Goal: Transaction & Acquisition: Purchase product/service

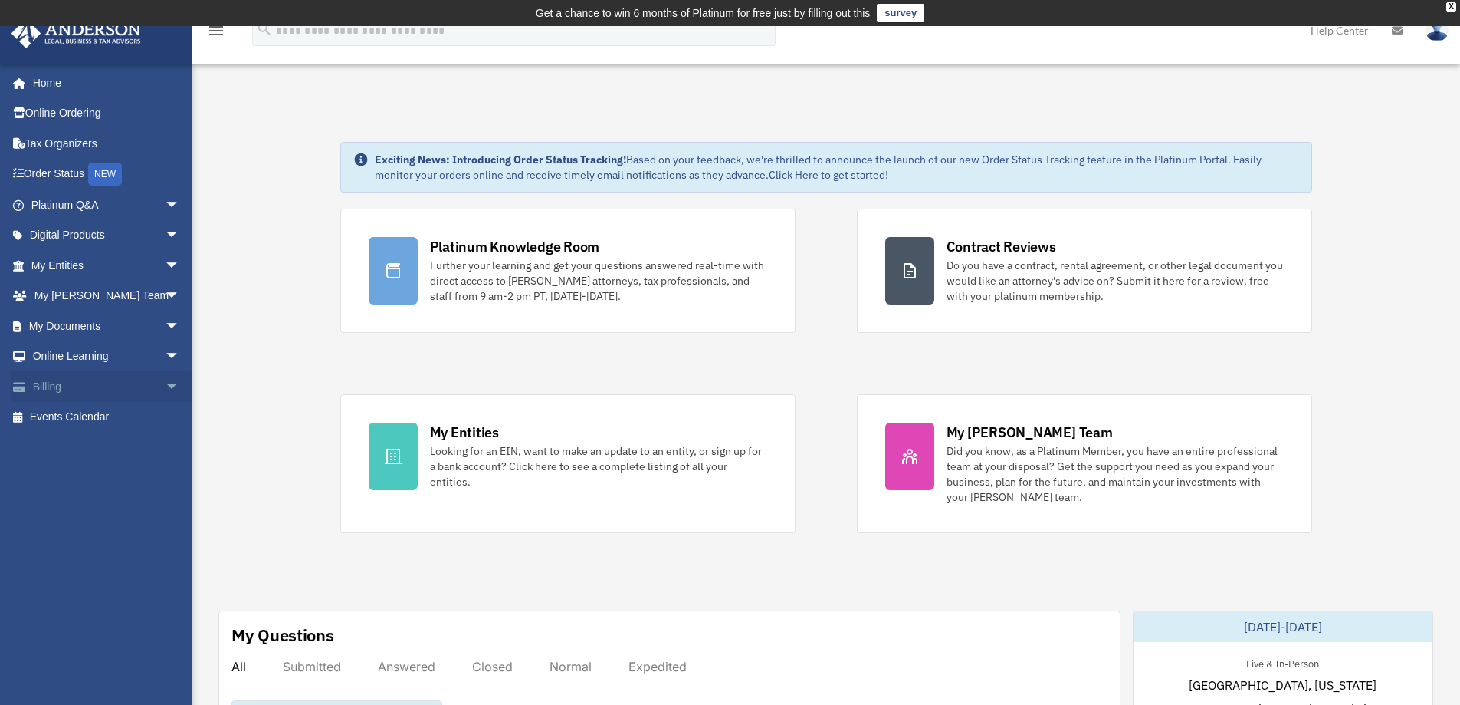
click at [65, 389] on link "Billing arrow_drop_down" at bounding box center [107, 386] width 192 height 31
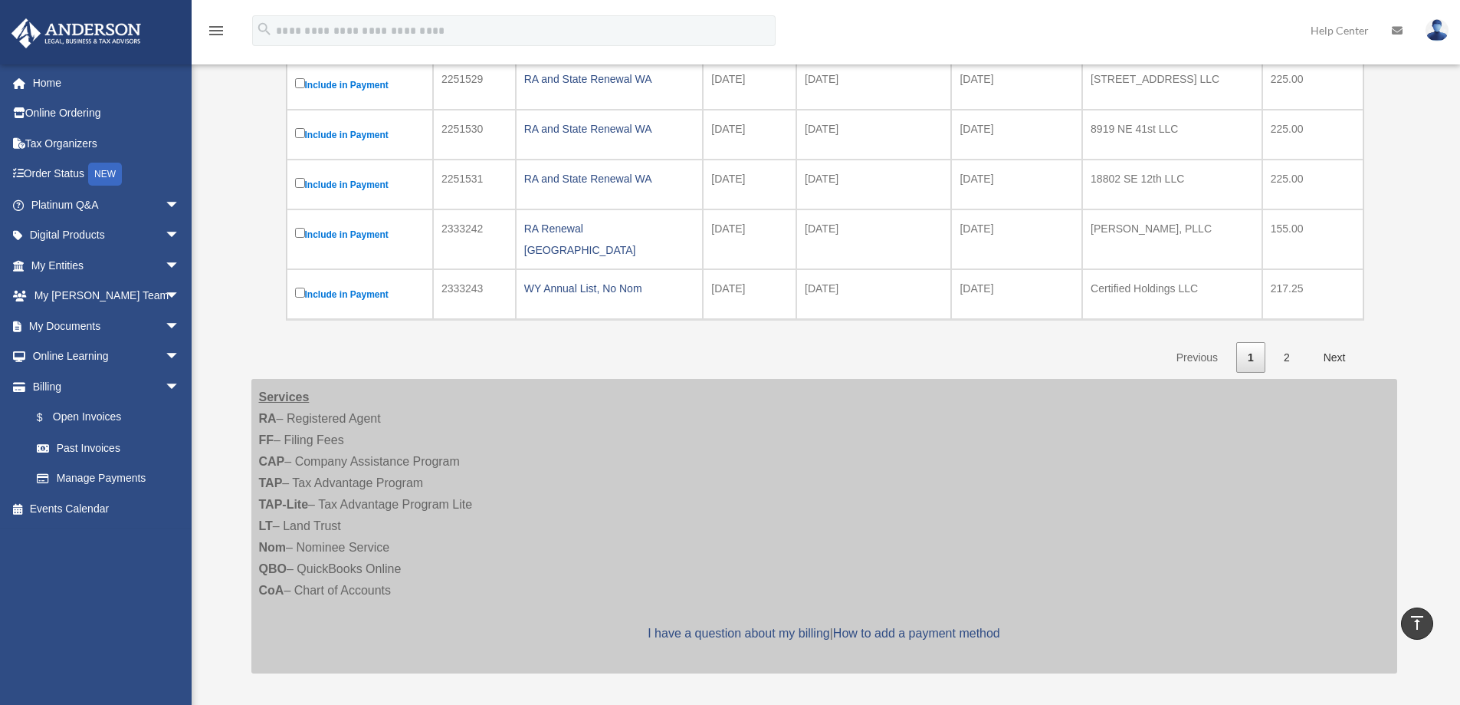
scroll to position [460, 0]
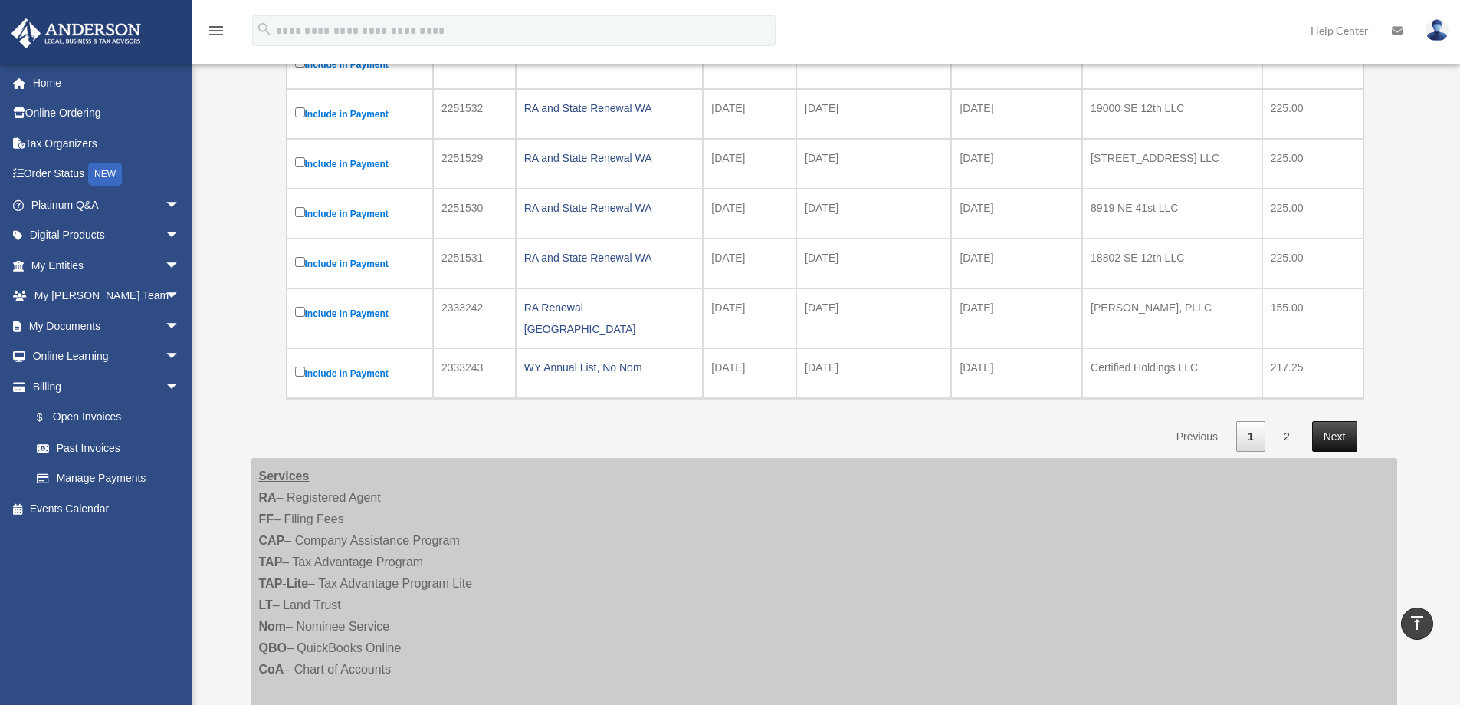
click at [1335, 422] on link "Next" at bounding box center [1334, 436] width 45 height 31
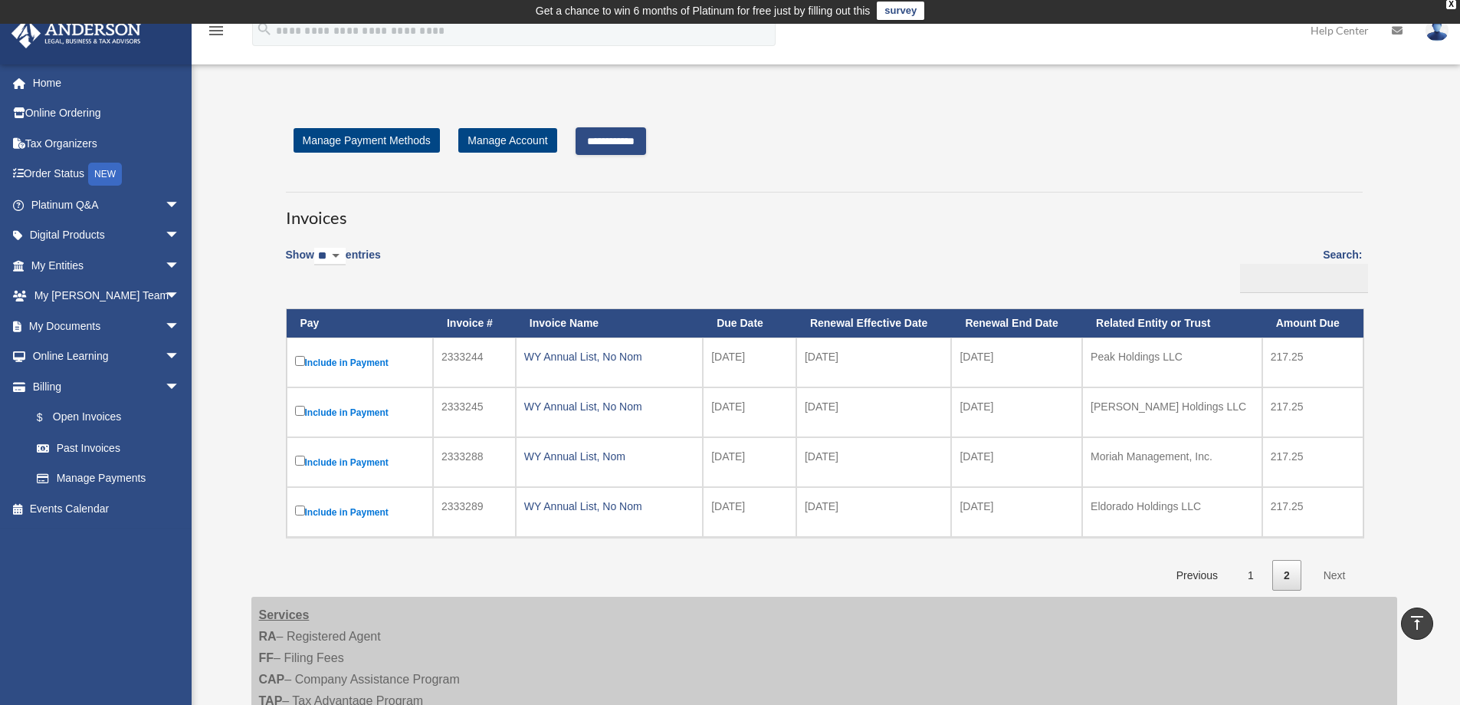
scroll to position [0, 0]
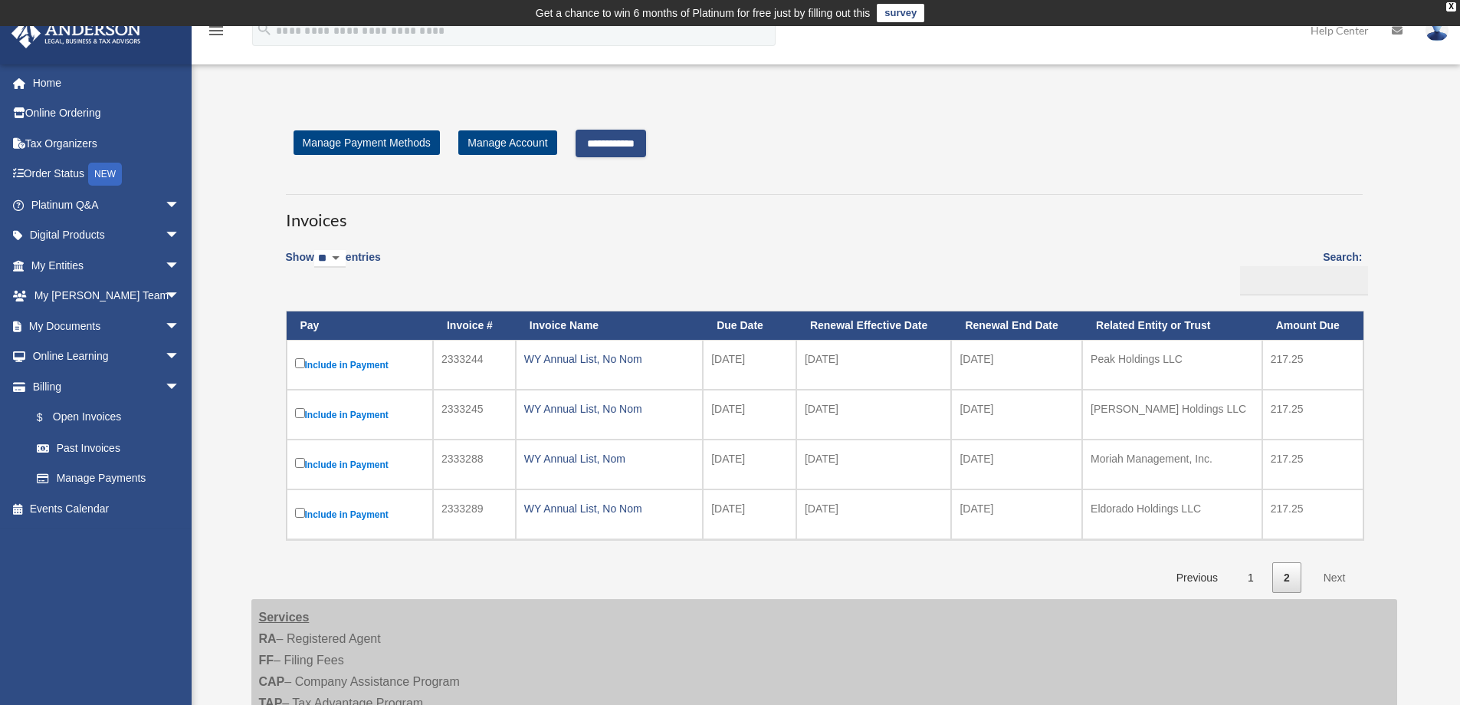
click at [622, 149] on input "**********" at bounding box center [611, 144] width 71 height 28
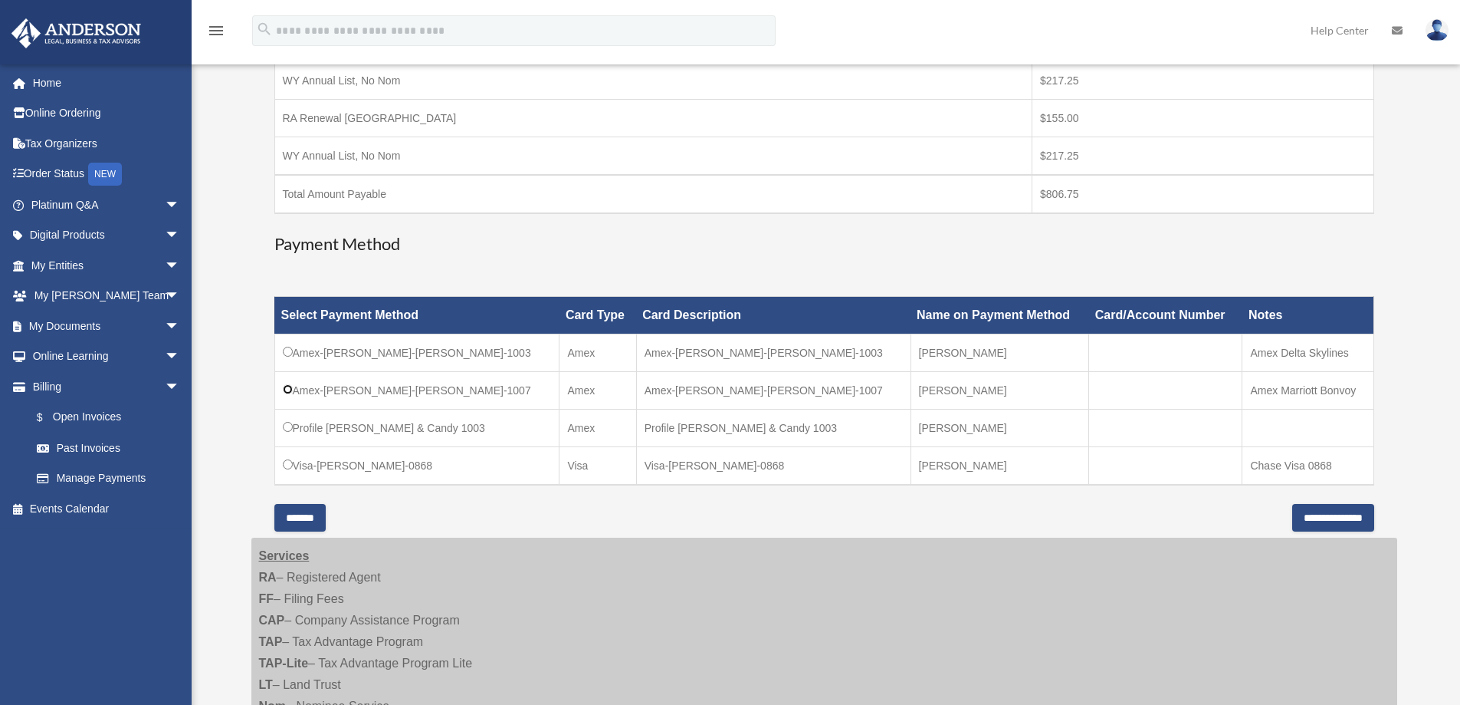
scroll to position [383, 0]
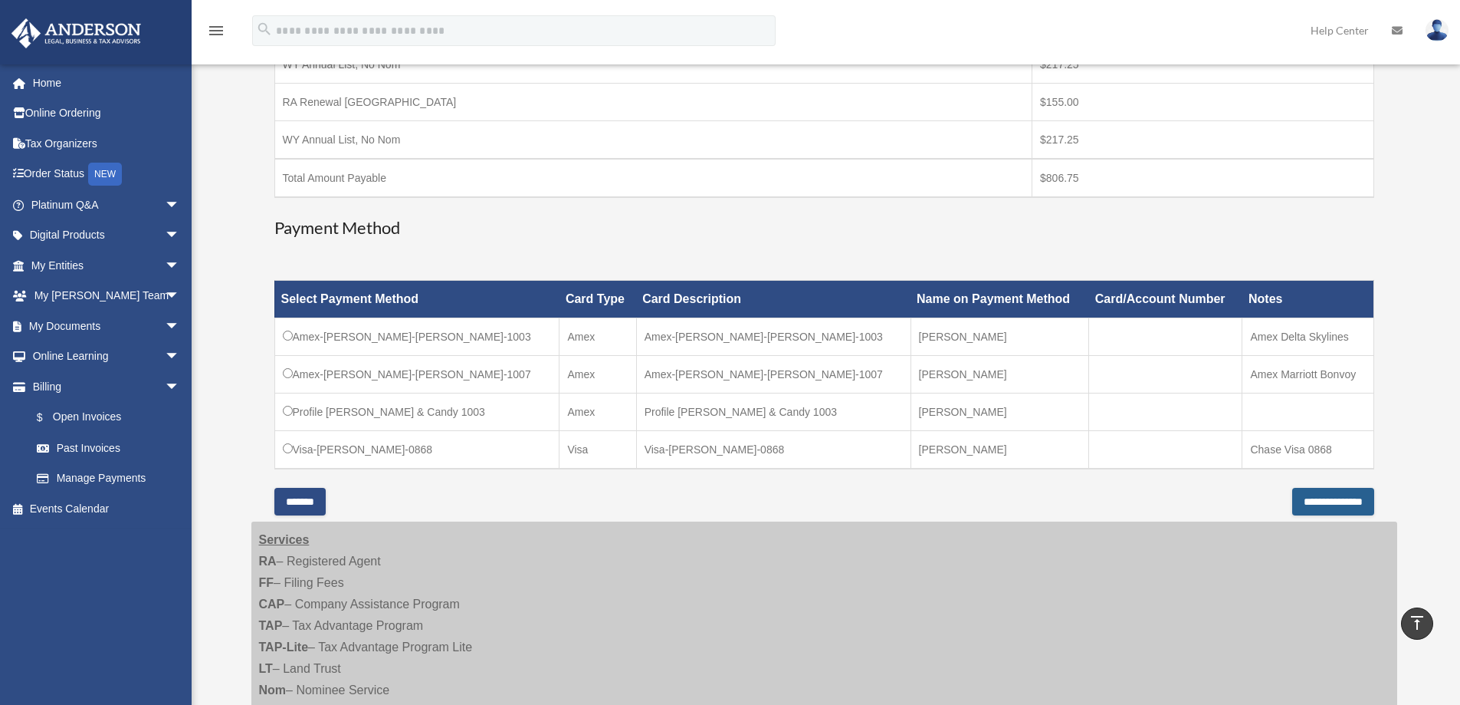
click at [1294, 504] on input "**********" at bounding box center [1334, 502] width 82 height 28
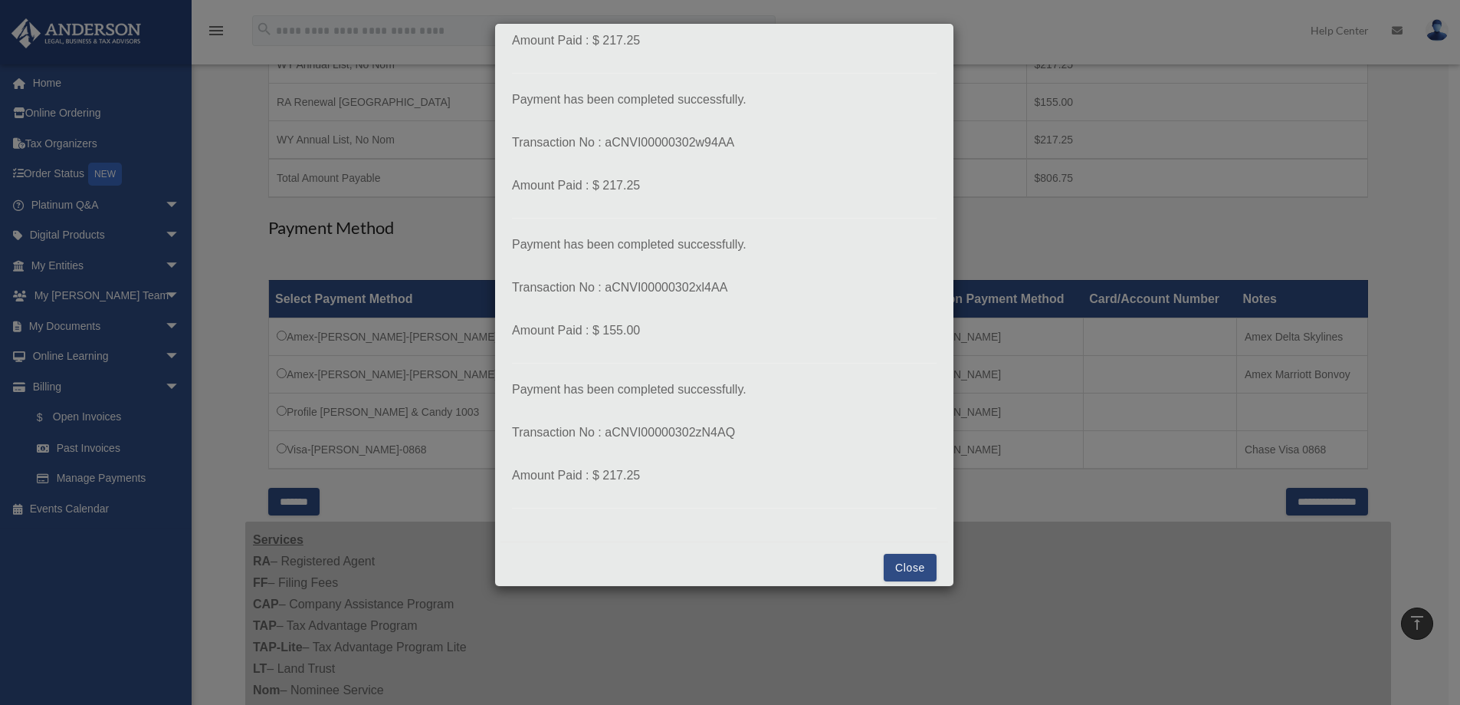
scroll to position [152, 0]
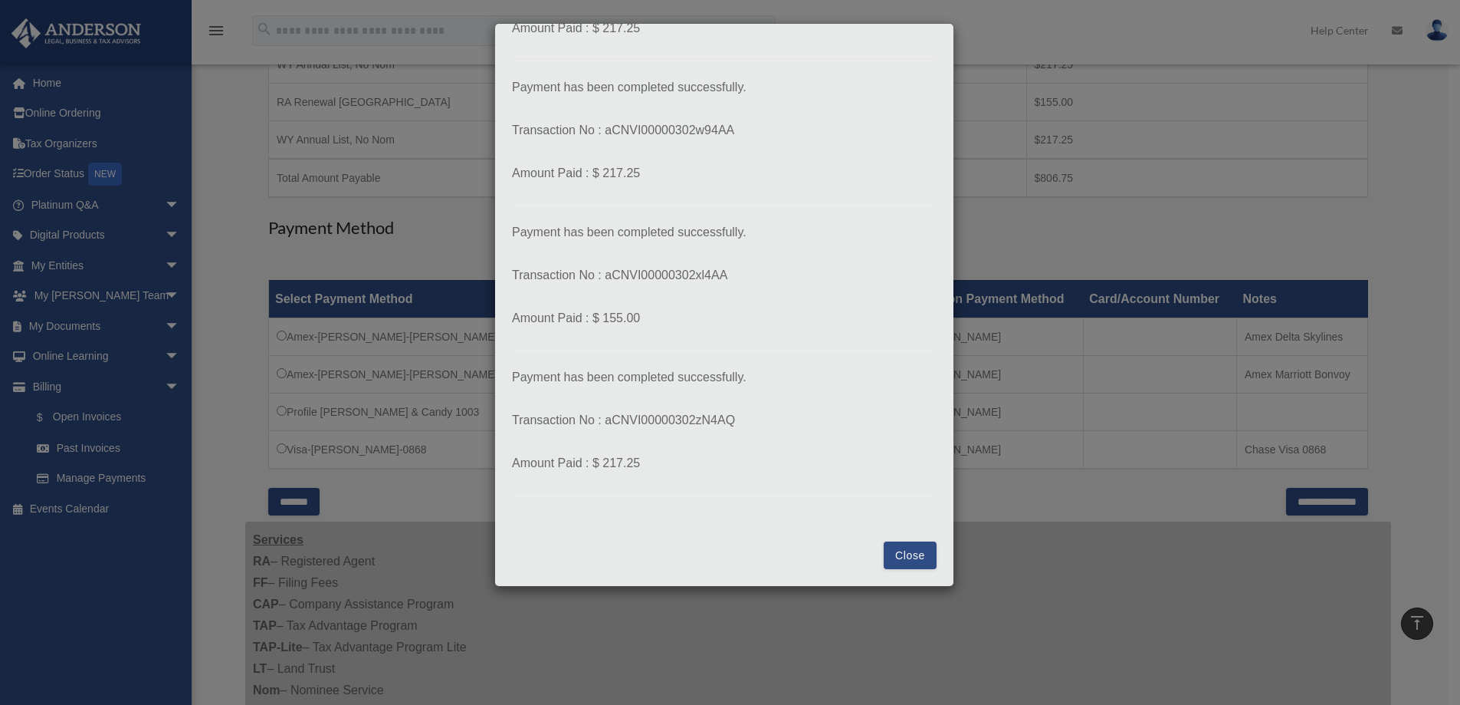
click at [900, 553] on button "Close" at bounding box center [910, 555] width 53 height 28
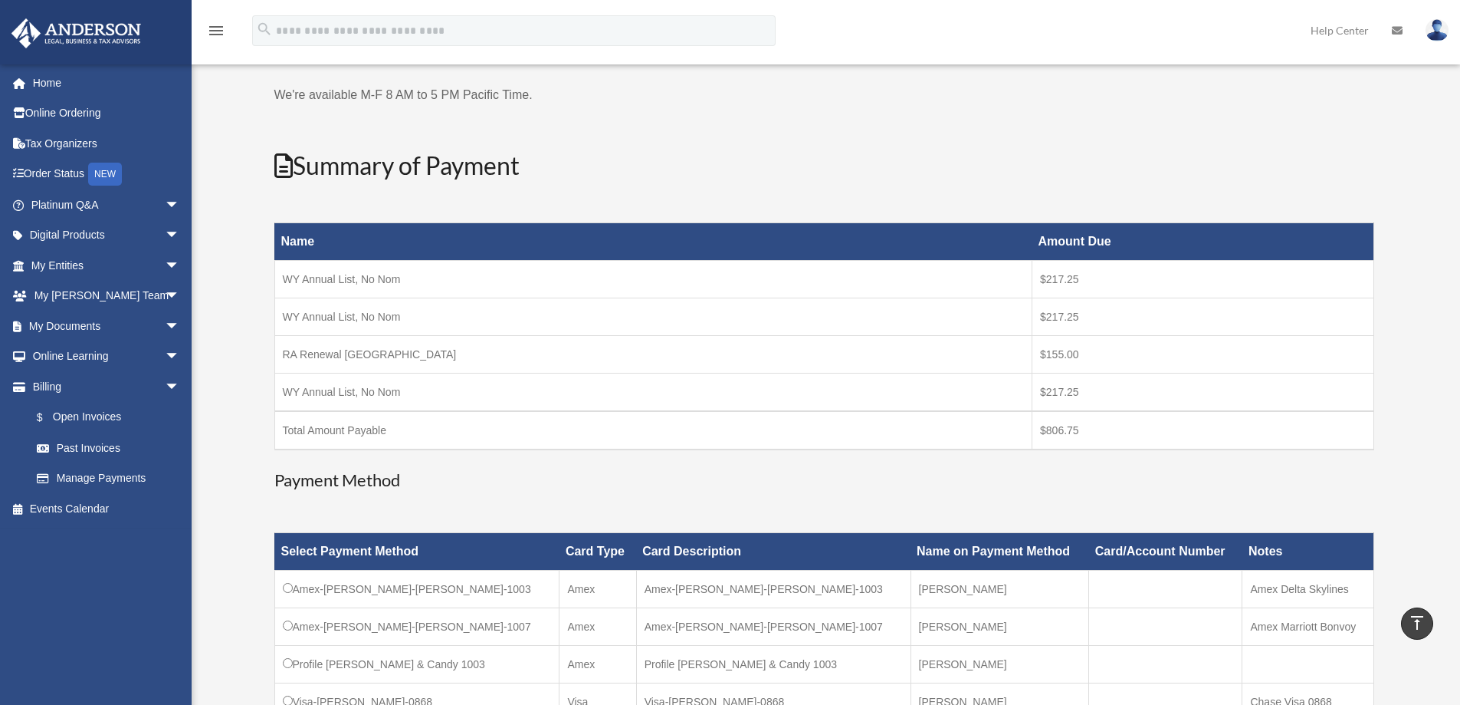
scroll to position [77, 0]
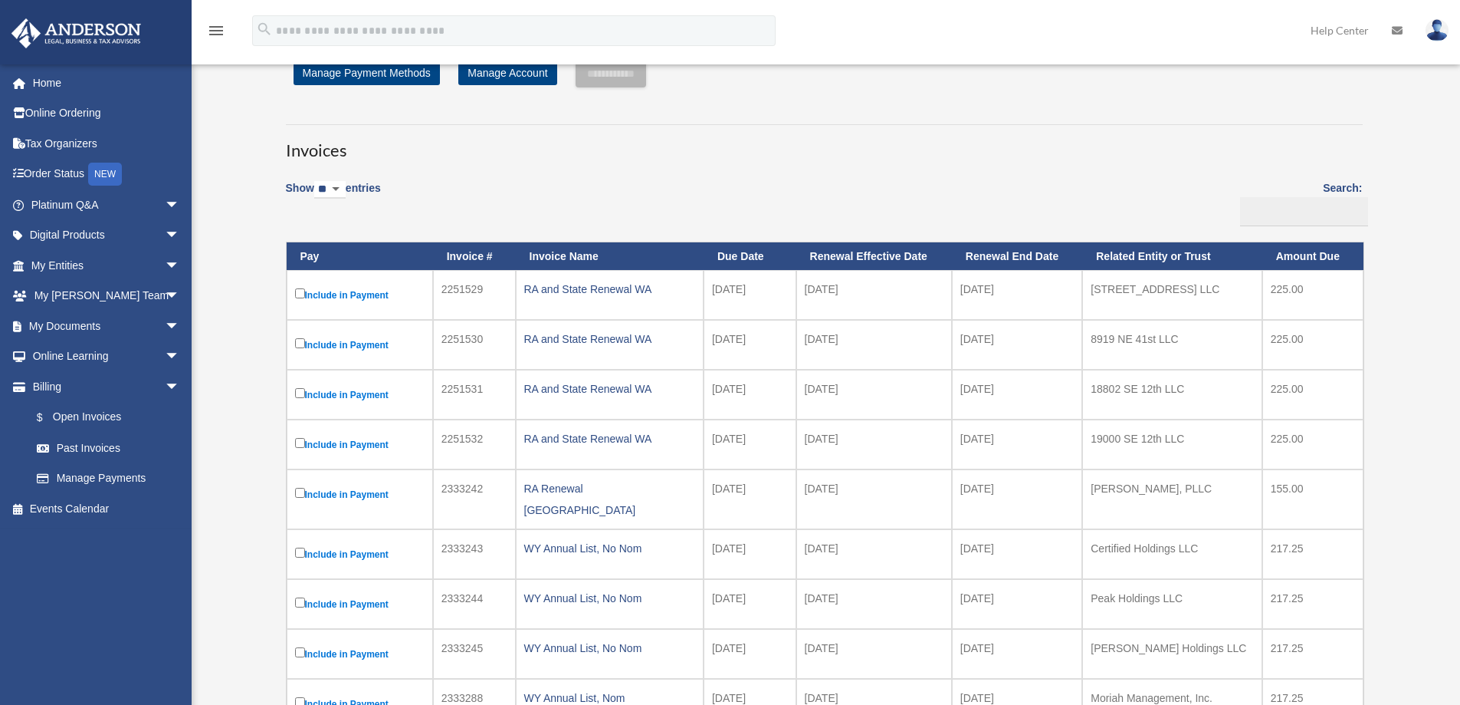
scroll to position [77, 0]
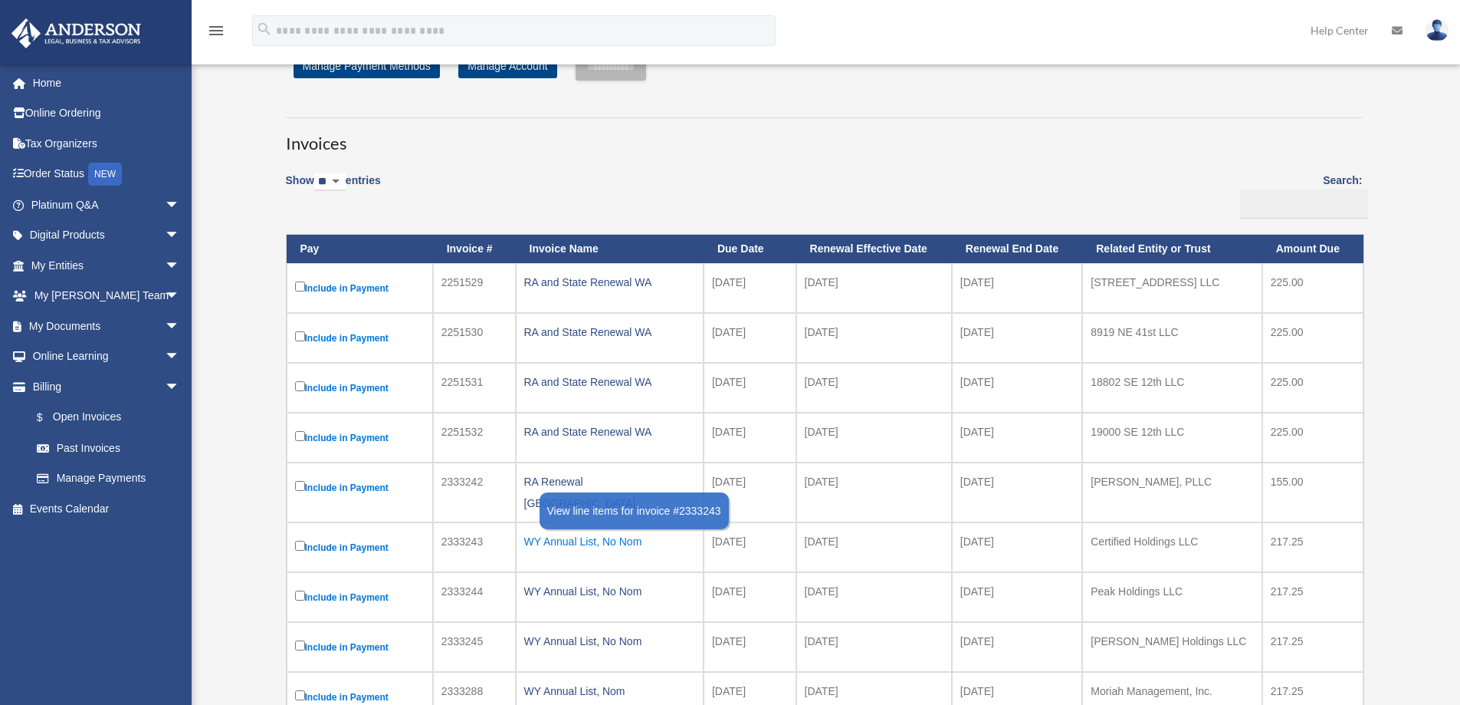
click at [563, 530] on div "WY Annual List, No Nom" at bounding box center [609, 540] width 171 height 21
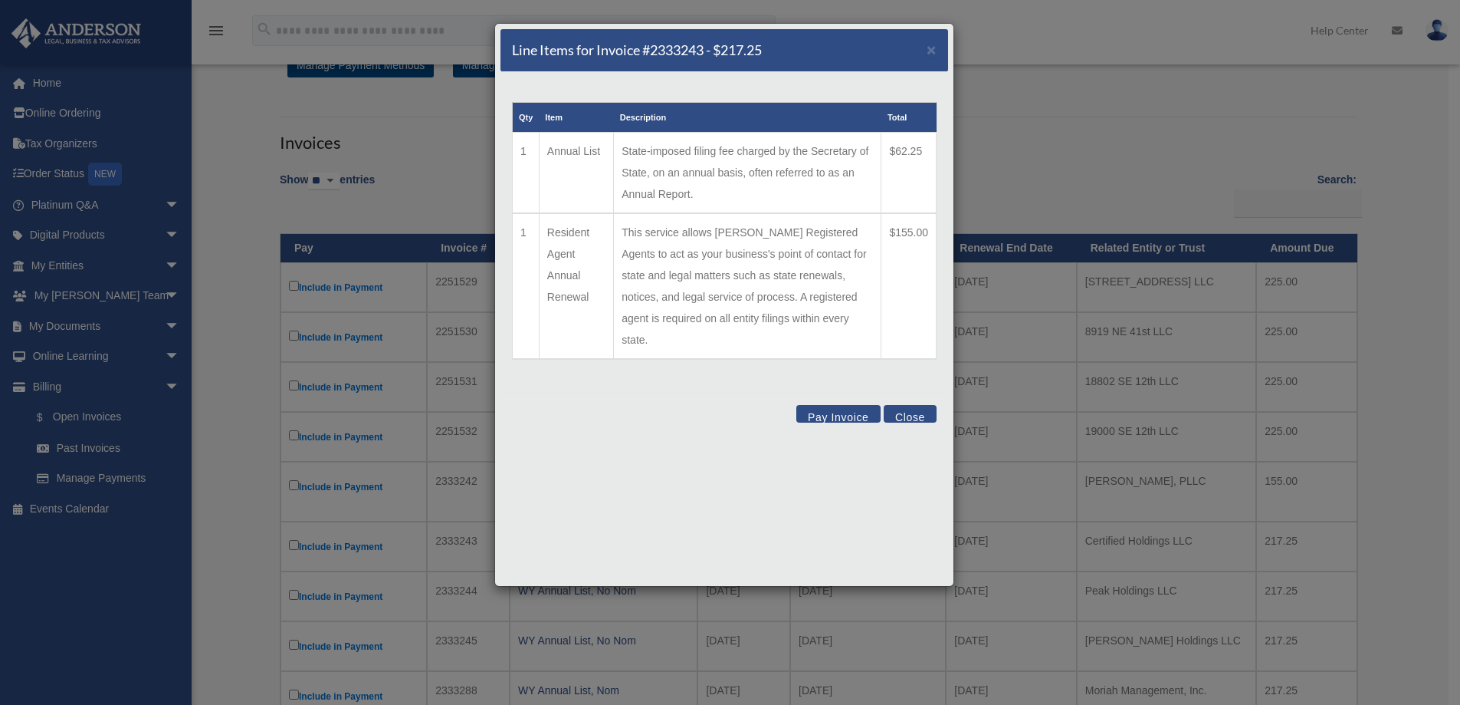
click at [914, 405] on button "Close" at bounding box center [910, 414] width 53 height 18
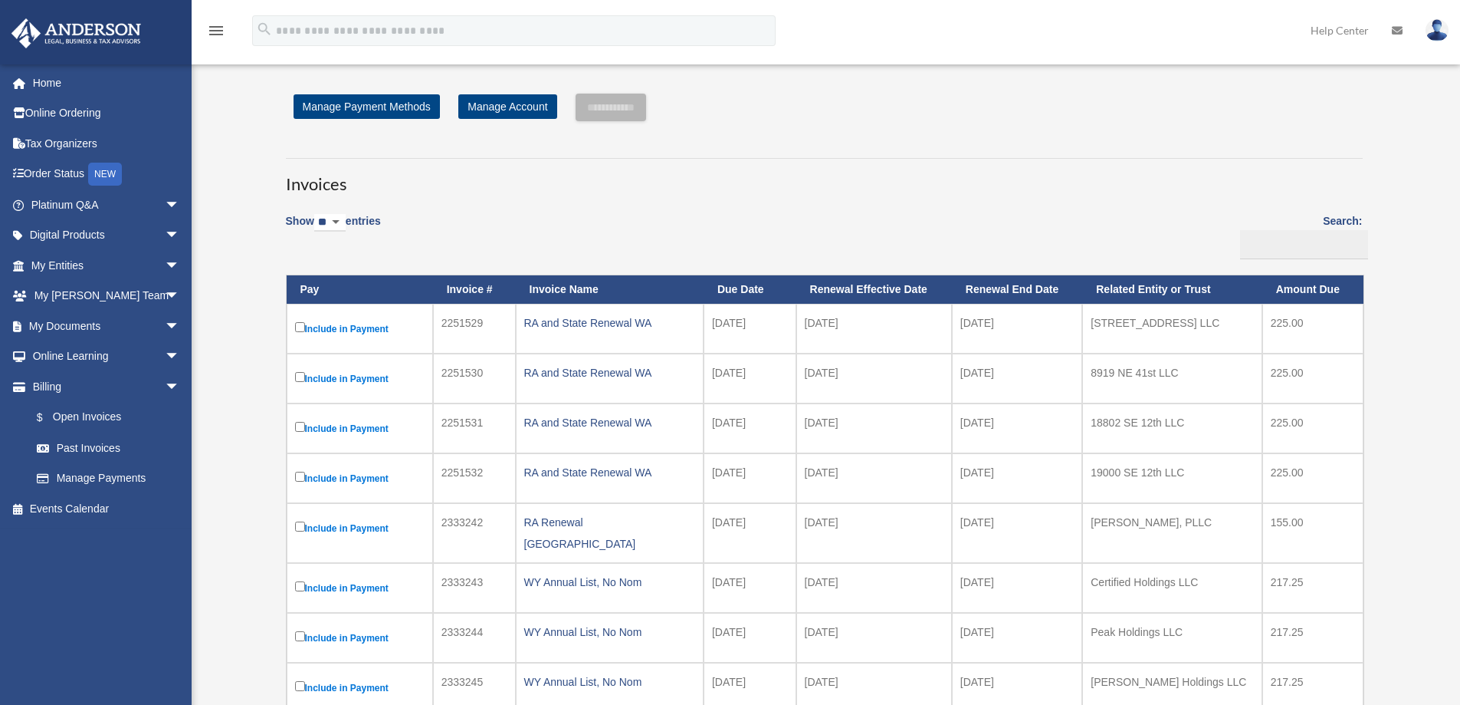
scroll to position [0, 0]
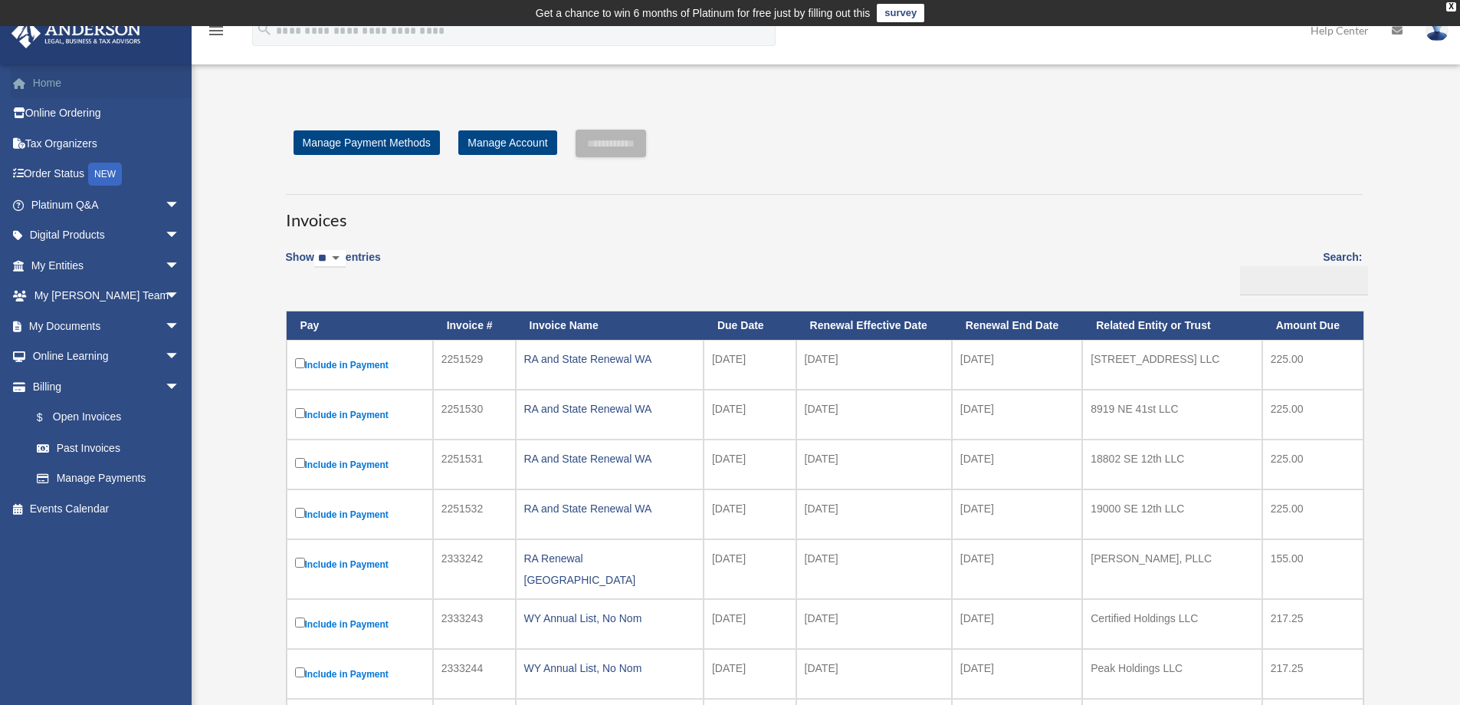
click at [75, 82] on link "Home" at bounding box center [107, 82] width 192 height 31
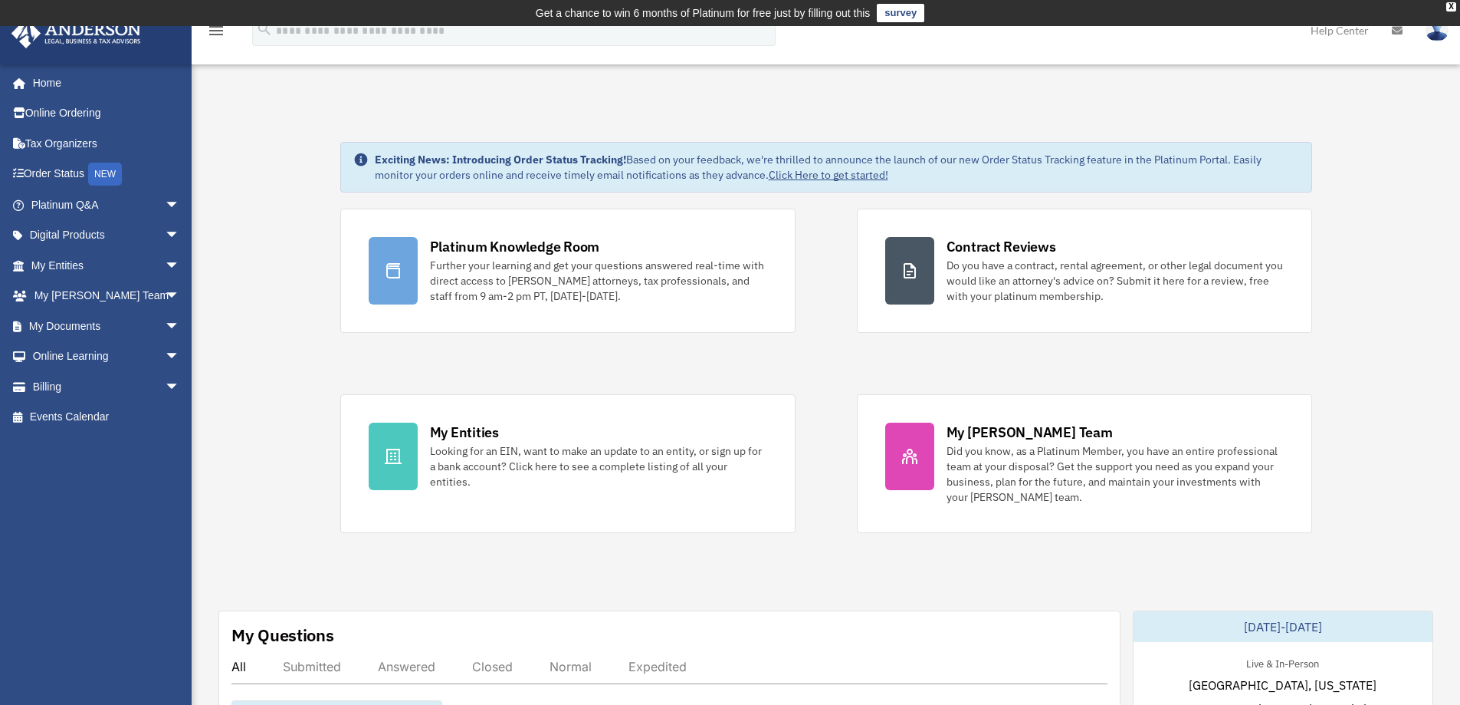
click at [1434, 35] on img at bounding box center [1437, 30] width 23 height 22
click at [1147, 136] on link "Logout" at bounding box center [1207, 133] width 153 height 31
